Goal: Book appointment/travel/reservation

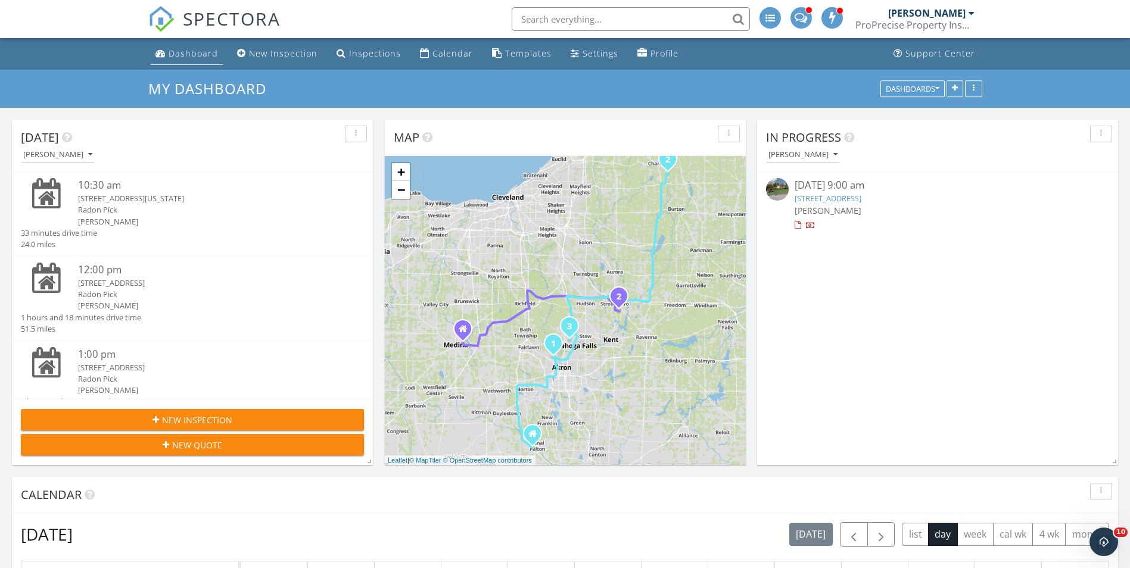
click at [190, 53] on div "Dashboard" at bounding box center [193, 53] width 49 height 11
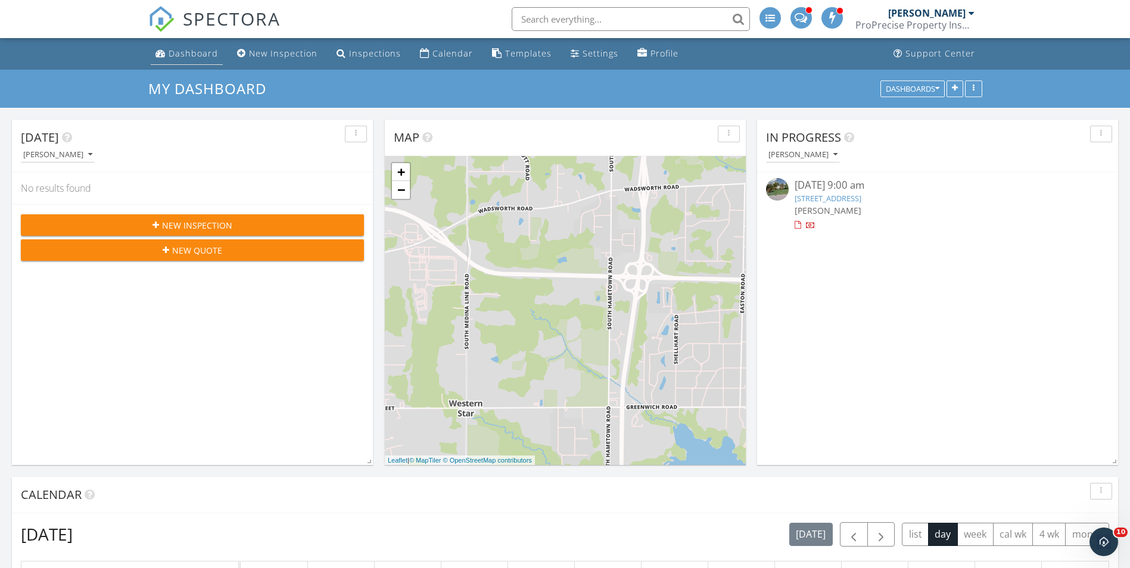
click at [197, 48] on div "Dashboard" at bounding box center [193, 53] width 49 height 11
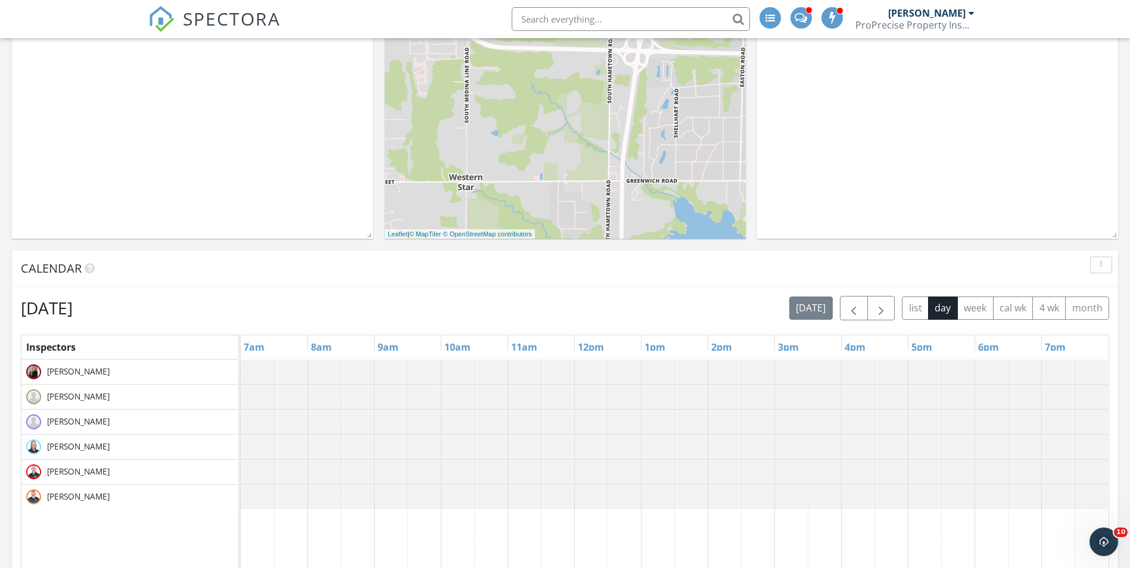
scroll to position [238, 0]
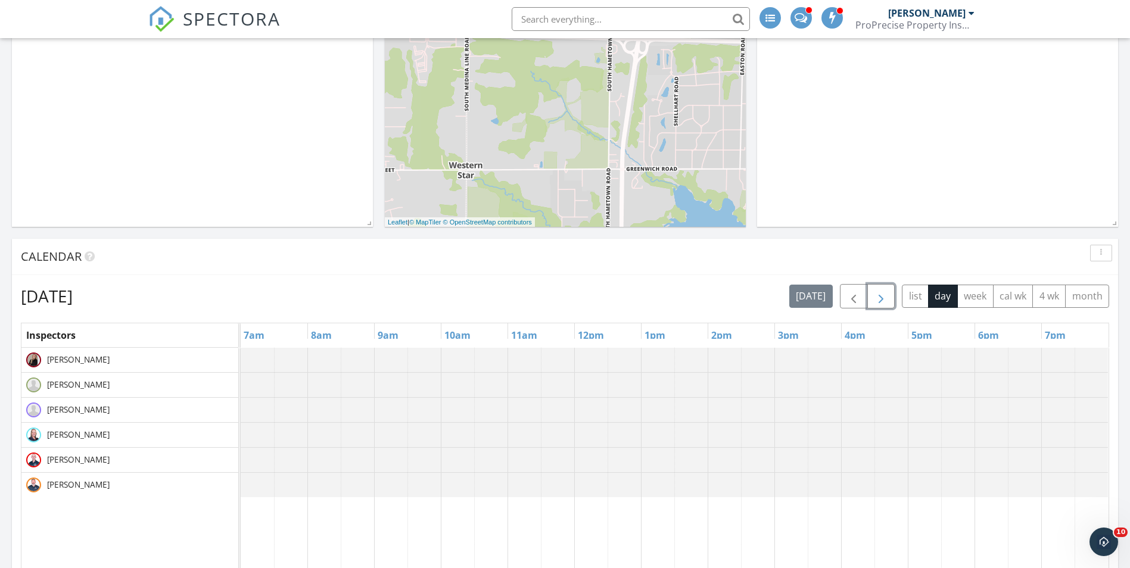
click at [887, 292] on span "button" at bounding box center [881, 296] width 14 height 14
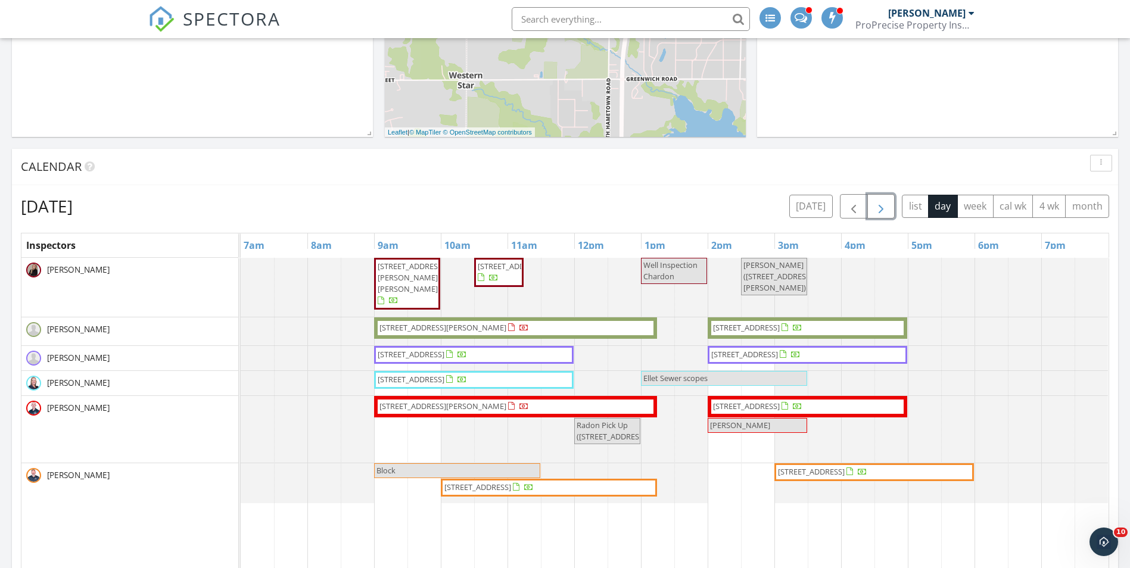
scroll to position [357, 0]
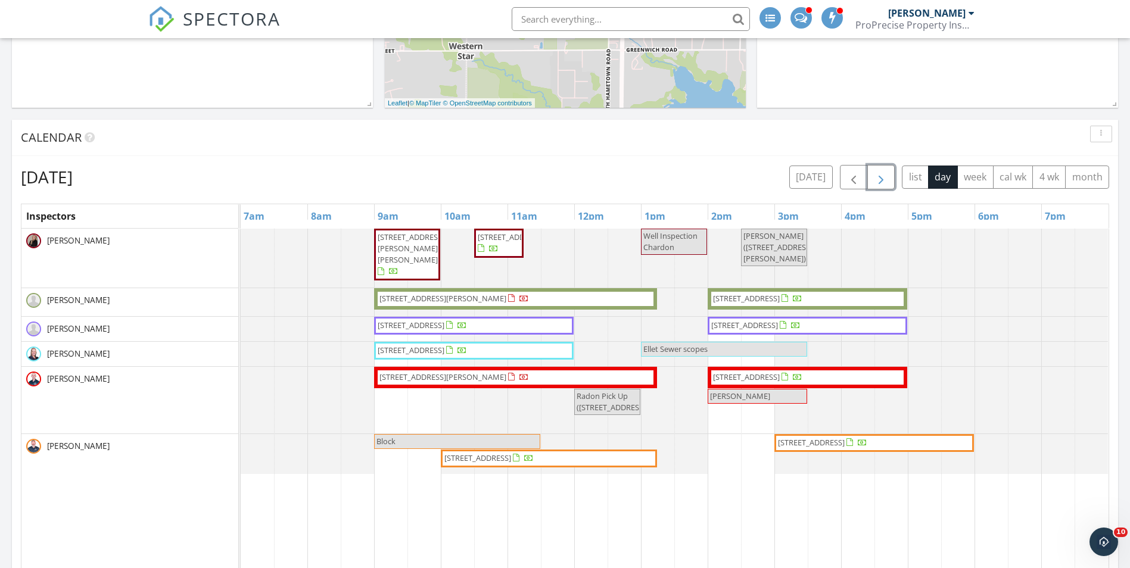
click at [869, 173] on button "button" at bounding box center [881, 177] width 28 height 24
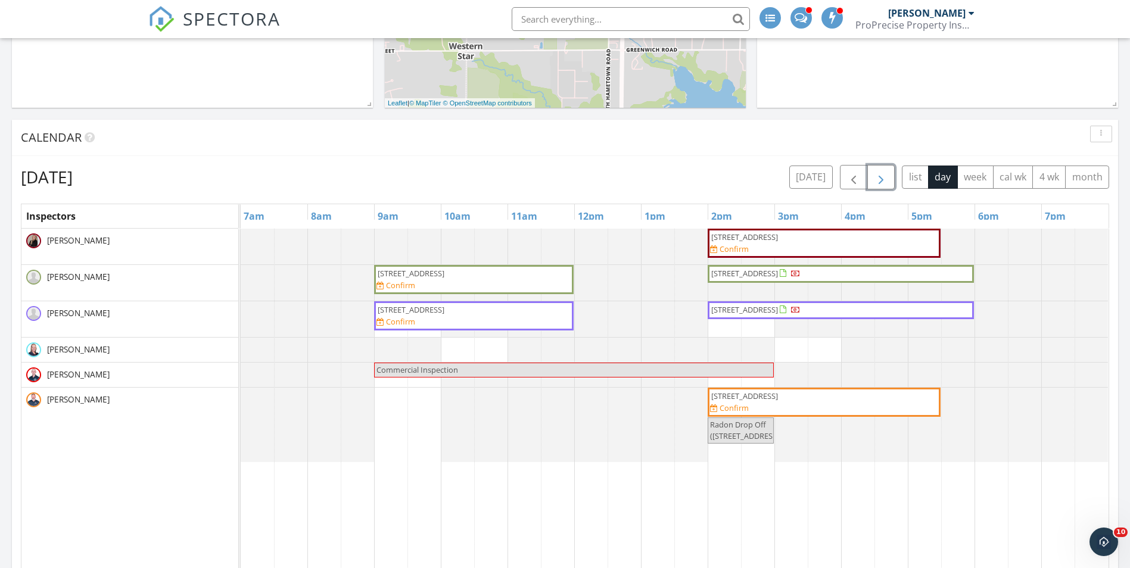
click at [874, 173] on span "button" at bounding box center [881, 177] width 14 height 14
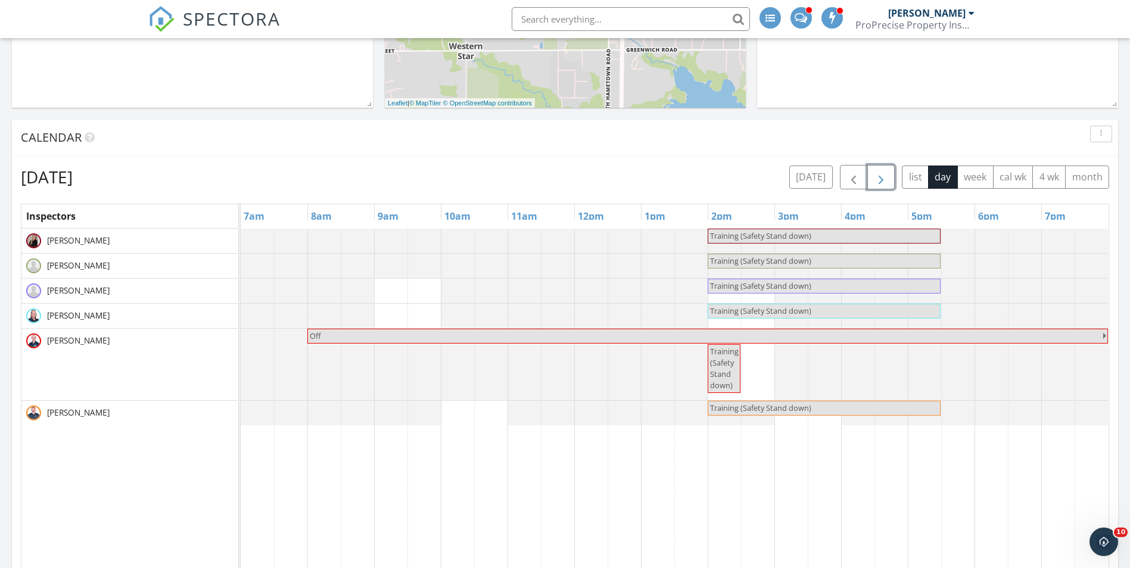
click at [874, 173] on span "button" at bounding box center [881, 177] width 14 height 14
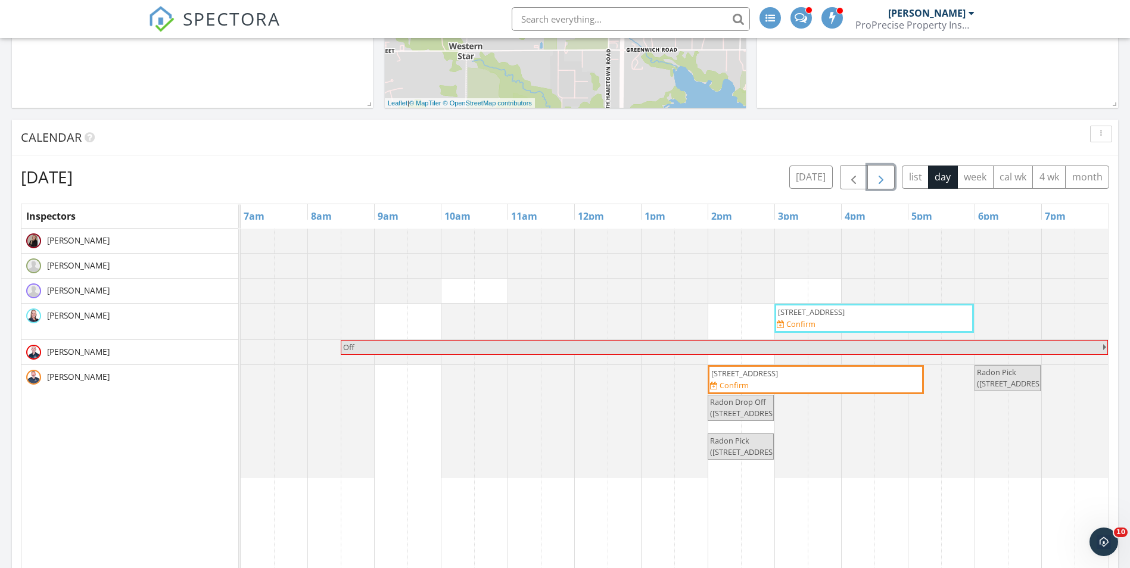
click at [873, 169] on button "button" at bounding box center [881, 177] width 28 height 24
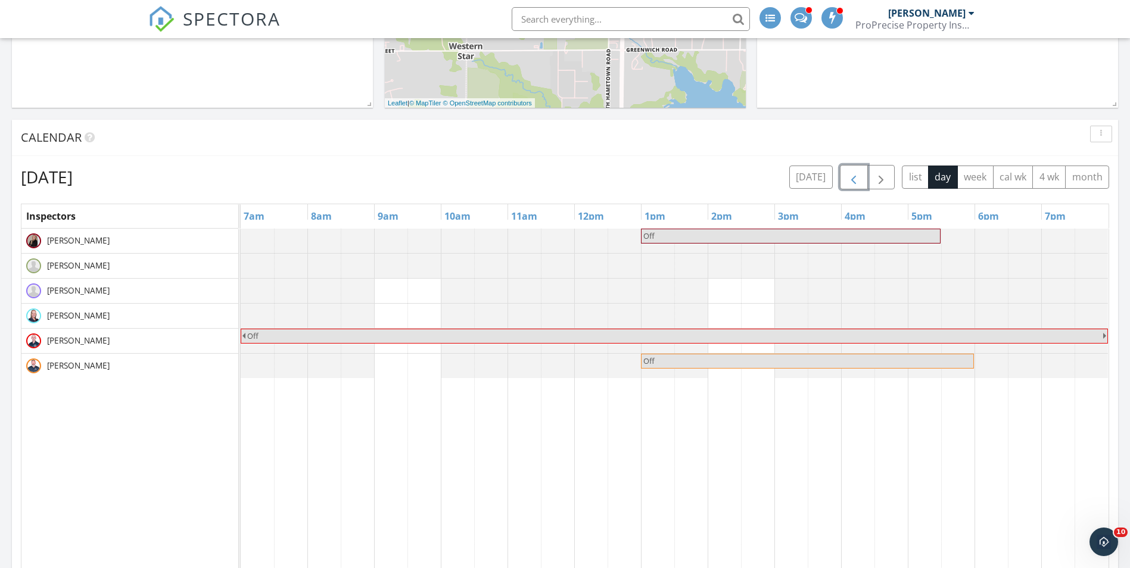
click at [850, 168] on button "button" at bounding box center [854, 177] width 28 height 24
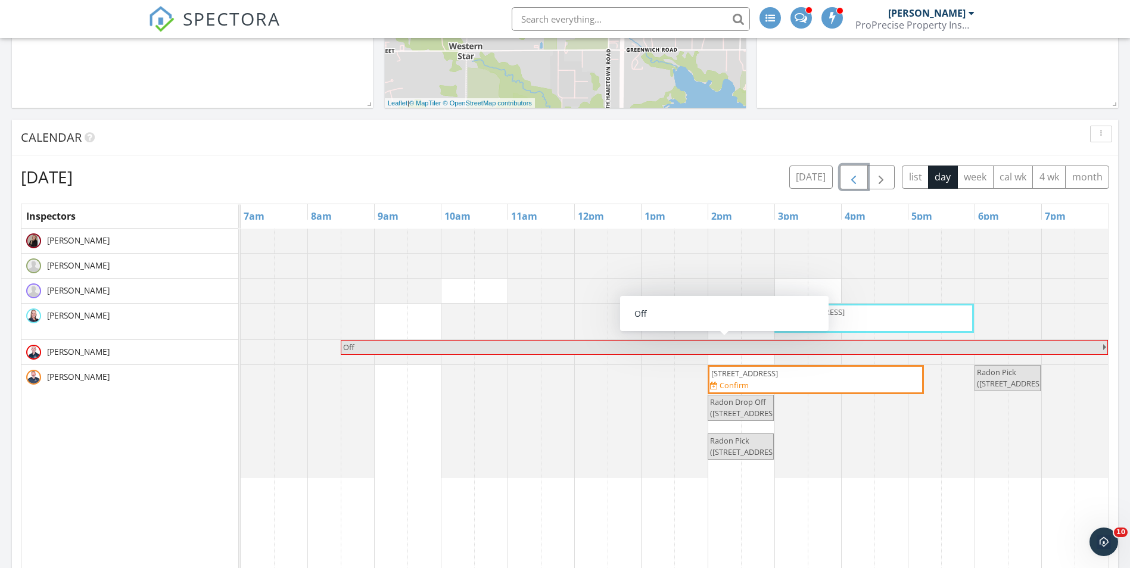
click at [846, 172] on span "button" at bounding box center [853, 177] width 14 height 14
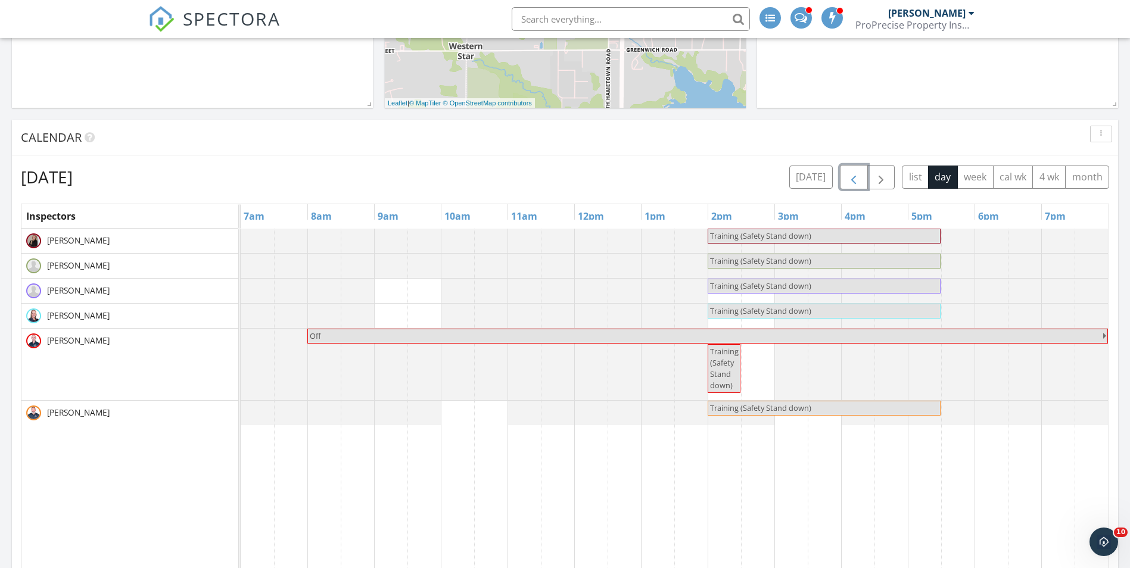
click at [846, 172] on span "button" at bounding box center [853, 177] width 14 height 14
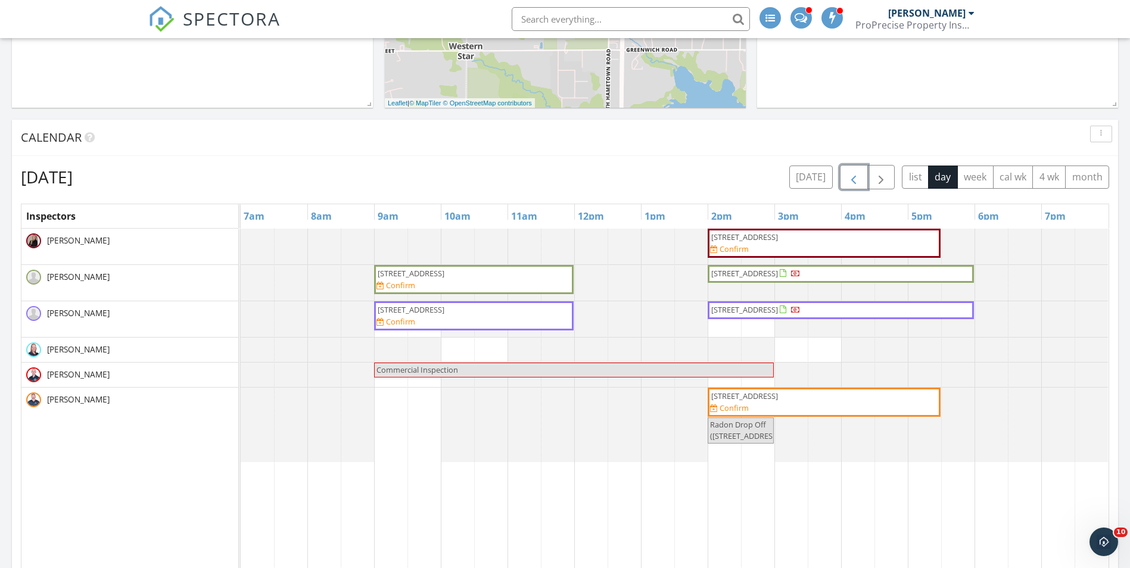
click at [846, 172] on span "button" at bounding box center [853, 177] width 14 height 14
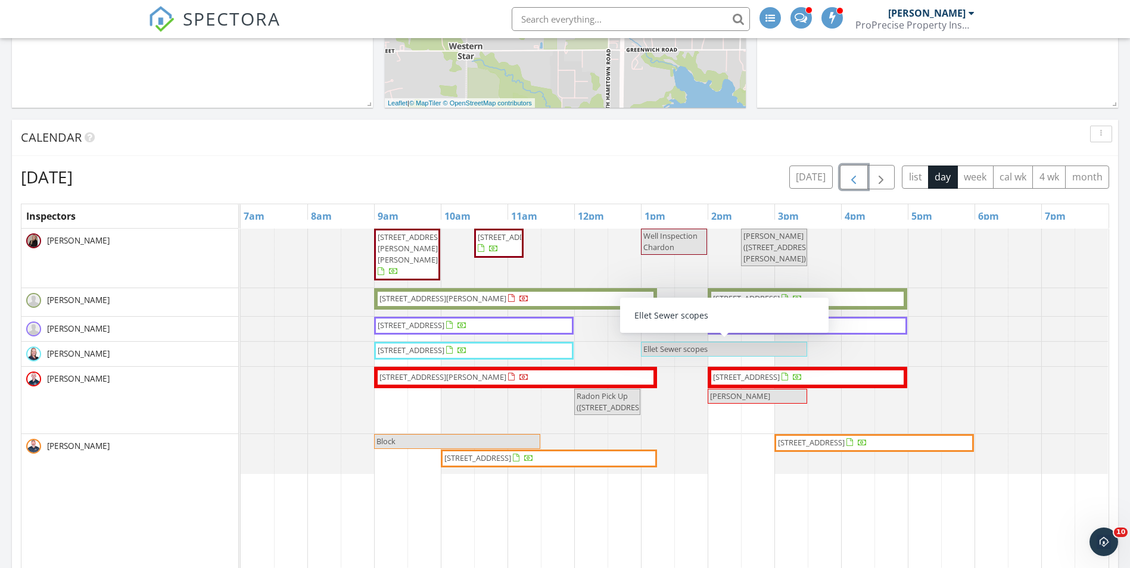
click at [673, 351] on span "Ellet Sewer scopes" at bounding box center [675, 349] width 64 height 11
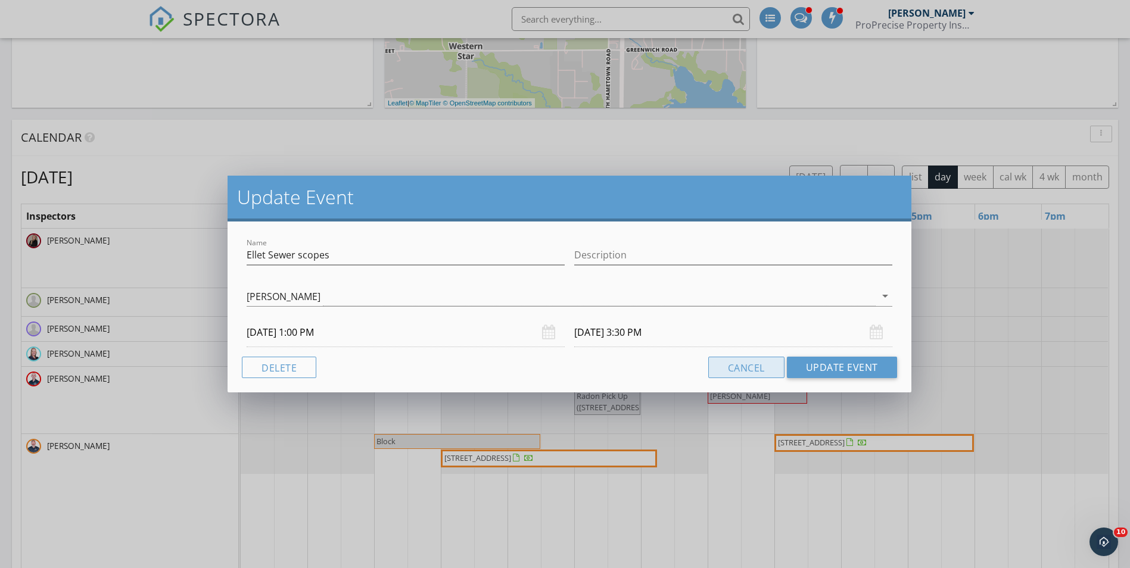
click at [734, 368] on button "Cancel" at bounding box center [746, 367] width 76 height 21
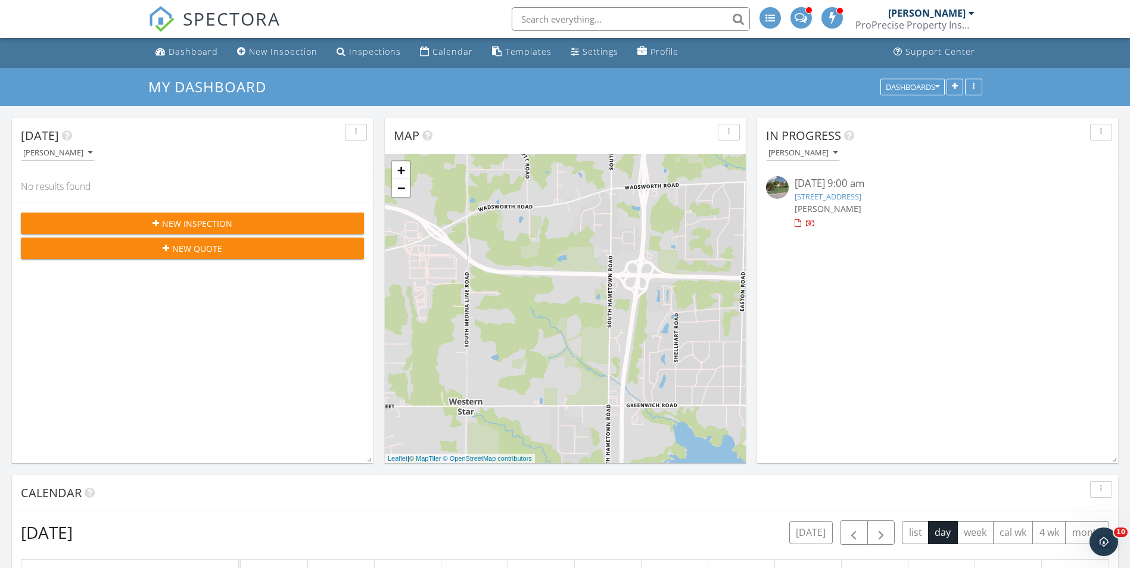
scroll to position [0, 0]
